Goal: Information Seeking & Learning: Learn about a topic

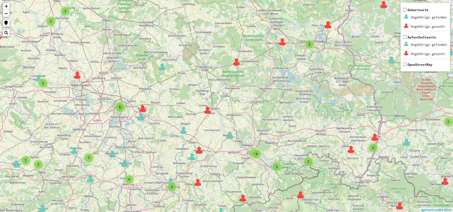
drag, startPoint x: 274, startPoint y: 125, endPoint x: 265, endPoint y: 119, distance: 10.5
click at [265, 119] on div "2 9 2 3 3 33 5 2 3 3 2 2 2 3 3 3 2 2 3 3 4 4 4 3 3 6 3 8 2 7 6 8 3 4 6 2 13 7 1…" at bounding box center [226, 106] width 453 height 212
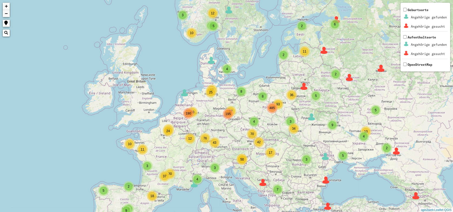
drag, startPoint x: 257, startPoint y: 132, endPoint x: 229, endPoint y: 129, distance: 27.5
click at [229, 129] on div "4 3 3 2 3 8 3 8 93 4 87 25 43 42 50 50 12 11 24 37 2 2 2 4 5 12 10 5 5 2 2 2 11…" at bounding box center [226, 106] width 453 height 212
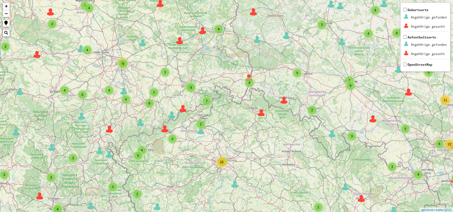
drag, startPoint x: 190, startPoint y: 90, endPoint x: 196, endPoint y: 90, distance: 5.7
click at [196, 90] on div "4" at bounding box center [191, 87] width 11 height 11
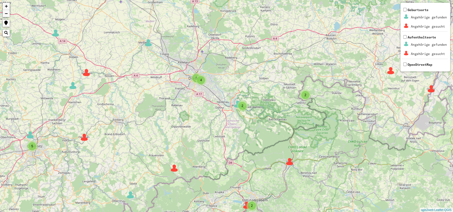
drag, startPoint x: 189, startPoint y: 93, endPoint x: 205, endPoint y: 98, distance: 16.7
click at [205, 98] on div "2 3 5 3 2 4 4 6 2 2 2 2 2 5 2 2 2 2 9 2 4 2 + − Nothing found. Geburtsorte Ange…" at bounding box center [226, 106] width 453 height 212
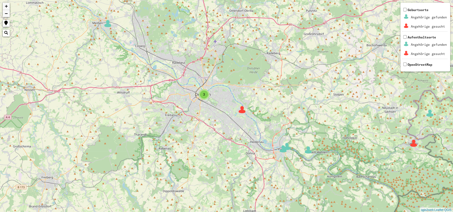
click at [241, 109] on img at bounding box center [242, 109] width 8 height 8
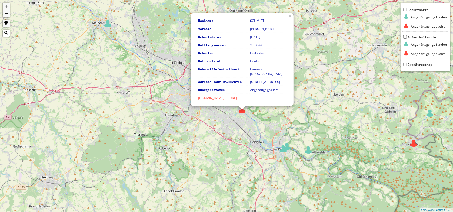
click at [226, 98] on link "[DOMAIN_NAME]…-[URL]" at bounding box center [217, 98] width 39 height 4
click at [311, 149] on img at bounding box center [308, 150] width 8 height 8
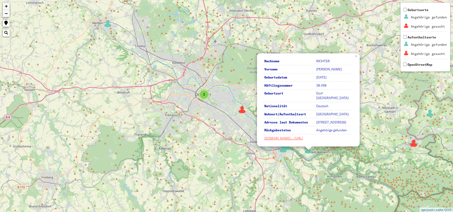
click at [203, 100] on div "5 3 3 4 8 Nachname RICHTER Vorname [PERSON_NAME] Geburtsdatum [DATE] Häftlingsn…" at bounding box center [226, 106] width 453 height 212
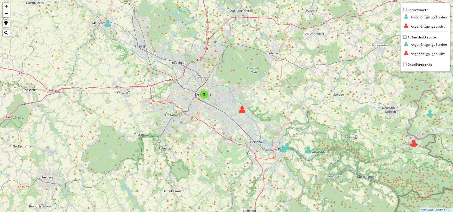
click at [205, 97] on div "3" at bounding box center [204, 94] width 8 height 8
click at [195, 103] on img at bounding box center [195, 102] width 8 height 8
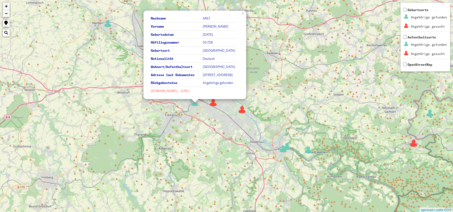
click at [188, 91] on link "[DOMAIN_NAME]…-[URL]" at bounding box center [170, 91] width 39 height 4
click at [216, 158] on div "5 3 3 4 8 Nachname ARLT Vorname [PERSON_NAME] Geburtsdatum [DATE] Häftlingsnumm…" at bounding box center [226, 106] width 453 height 212
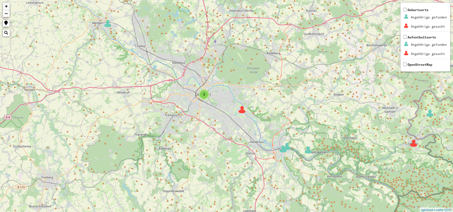
click at [204, 93] on span "3" at bounding box center [204, 94] width 2 height 4
click at [204, 84] on img at bounding box center [204, 86] width 8 height 8
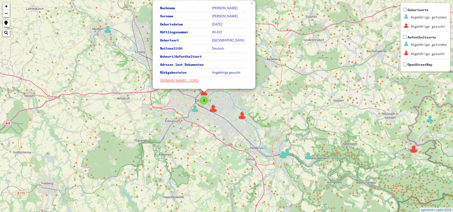
click at [214, 111] on img at bounding box center [213, 108] width 8 height 8
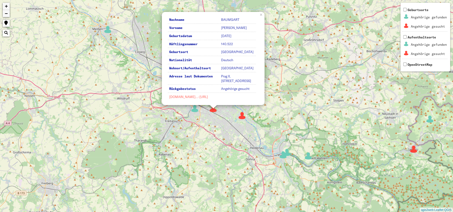
click at [208, 96] on link "[DOMAIN_NAME]…-[URL]" at bounding box center [188, 97] width 39 height 4
click at [261, 17] on link "×" at bounding box center [262, 14] width 6 height 5
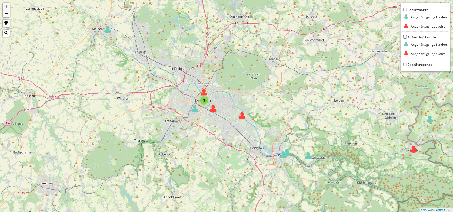
click at [195, 111] on img at bounding box center [195, 108] width 8 height 8
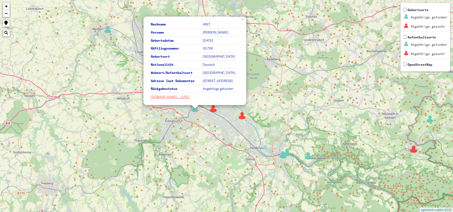
click at [242, 118] on img at bounding box center [242, 115] width 8 height 8
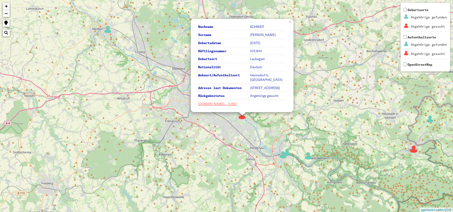
click at [226, 126] on div "5 3 3 4 8 Nachname [PERSON_NAME] Vorname [PERSON_NAME] Geburtsdatum [DATE] Häft…" at bounding box center [226, 106] width 453 height 212
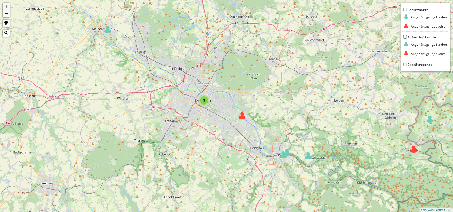
click at [207, 100] on div "3" at bounding box center [204, 100] width 8 height 8
click at [195, 109] on img at bounding box center [195, 108] width 8 height 8
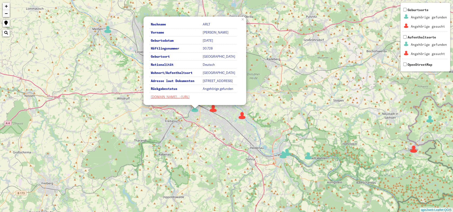
click at [218, 133] on div "5 3 3 4 8 Nachname ARLT Vorname [PERSON_NAME] Geburtsdatum [DATE] Häftlingsnumm…" at bounding box center [226, 106] width 453 height 212
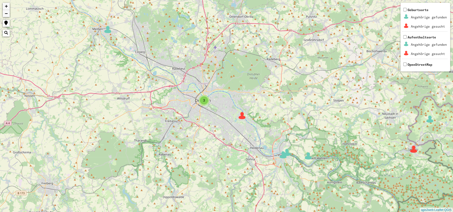
click at [204, 96] on div "3" at bounding box center [204, 100] width 8 height 8
click at [195, 107] on img at bounding box center [195, 108] width 8 height 8
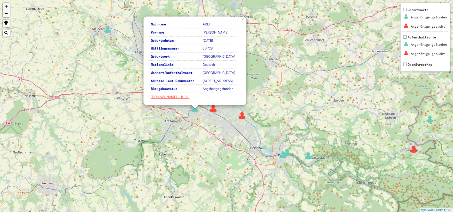
click at [219, 129] on div "5 3 3 4 8 Nachname ARLT Vorname [PERSON_NAME] Geburtsdatum [DATE] Häftlingsnumm…" at bounding box center [226, 106] width 453 height 212
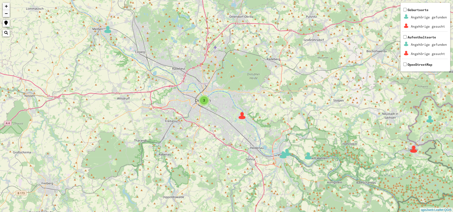
click at [205, 98] on span "3" at bounding box center [204, 100] width 2 height 4
click at [203, 91] on img at bounding box center [204, 92] width 8 height 8
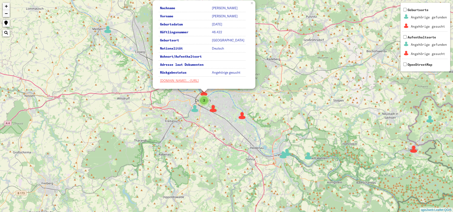
click at [212, 109] on img at bounding box center [213, 108] width 8 height 8
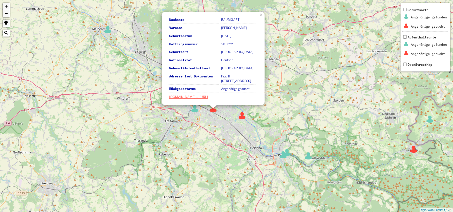
click at [261, 142] on div "5 3 3 4 8 Nachname [PERSON_NAME] Vorname [PERSON_NAME] Geburtsdatum [DATE] Häft…" at bounding box center [226, 106] width 453 height 212
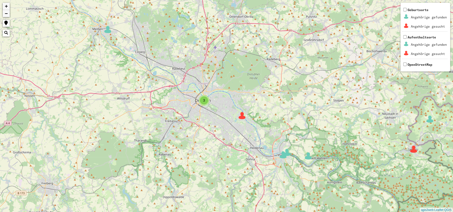
click at [244, 115] on img at bounding box center [242, 115] width 8 height 8
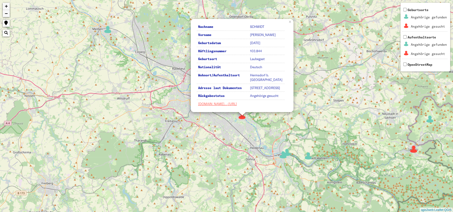
click at [365, 127] on div "5 3 3 4 8 Nachname [PERSON_NAME] Vorname [PERSON_NAME] Geburtsdatum [DATE] Häft…" at bounding box center [226, 106] width 453 height 212
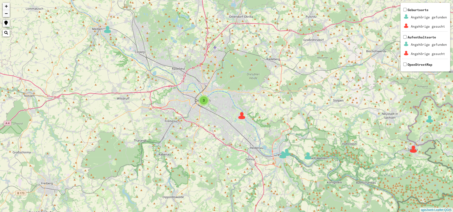
click at [206, 102] on div "3" at bounding box center [204, 100] width 8 height 8
click at [196, 108] on img at bounding box center [195, 108] width 8 height 8
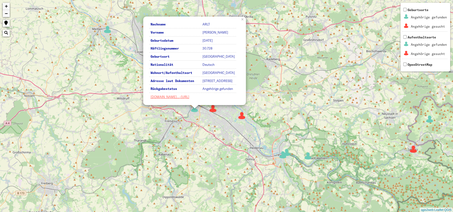
click at [287, 101] on div "5 3 3 4 8 Nachname ARLT Vorname [PERSON_NAME] Geburtsdatum [DATE] Häftlingsnumm…" at bounding box center [226, 106] width 453 height 212
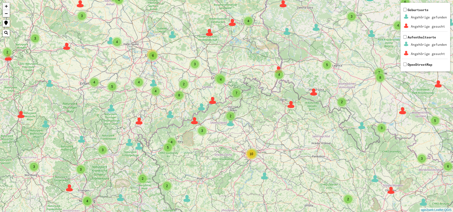
drag, startPoint x: 262, startPoint y: 68, endPoint x: 251, endPoint y: 75, distance: 13.4
click at [251, 75] on div "3 2 2 3 5 3 10 53 2 3 3 35 6 5 2 4 2 5 4 2 17 2 2 2 3 3 2 3 2 8 2 2 4 13 6 8 3 …" at bounding box center [226, 106] width 453 height 212
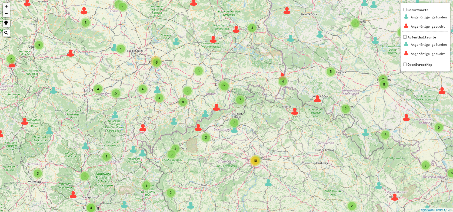
drag, startPoint x: 201, startPoint y: 86, endPoint x: 205, endPoint y: 94, distance: 9.1
click at [205, 94] on div "3 2 2 3 5 3 10 53 2 3 3 35 6 5 2 4 2 5 4 2 17 2 2 2 3 3 2 3 2 8 2 2 4 13 6 8 3 …" at bounding box center [226, 106] width 453 height 212
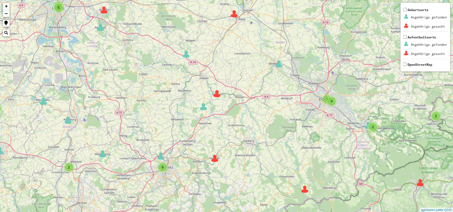
drag, startPoint x: 229, startPoint y: 115, endPoint x: 232, endPoint y: 63, distance: 52.3
click at [232, 63] on div "5 3 2 2 4 4 2 2 2 2 2 2 5 2 2 6 2 2 9 2 + − Nothing found. Geburtsorte Angehöri…" at bounding box center [226, 106] width 453 height 212
click at [164, 169] on div "5" at bounding box center [163, 167] width 8 height 8
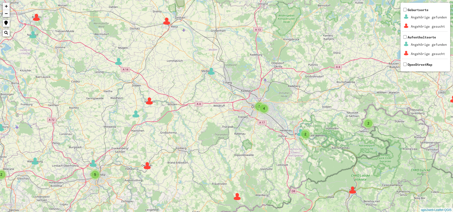
drag, startPoint x: 272, startPoint y: 120, endPoint x: 266, endPoint y: 121, distance: 6.5
click at [266, 121] on div "3 5 3 2 4 4 6 2 2 2 2 2 5 2 2 2 2 9 2 + − Nothing found. Geburtsorte Angehörige…" at bounding box center [226, 106] width 453 height 212
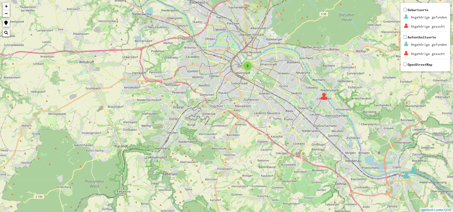
click at [325, 96] on img at bounding box center [324, 96] width 8 height 8
